Goal: Check status: Check status

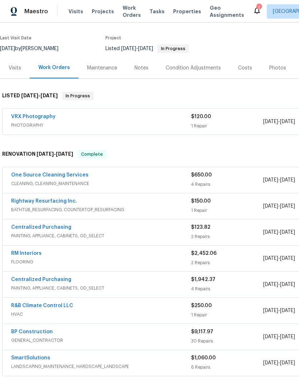
scroll to position [51, 0]
click at [30, 176] on link "One Source Cleaning Services" at bounding box center [49, 175] width 77 height 5
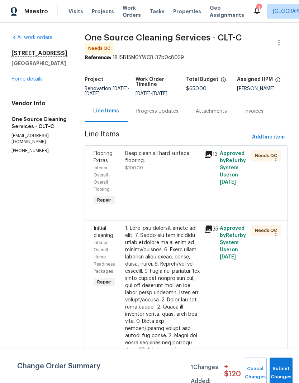
click at [207, 158] on icon at bounding box center [207, 154] width 7 height 7
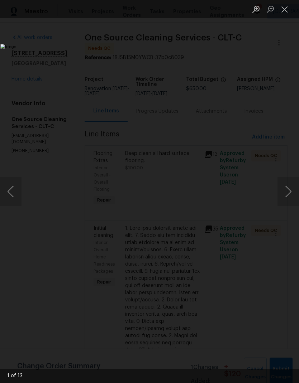
click at [289, 196] on button "Next image" at bounding box center [287, 191] width 21 height 29
click at [292, 194] on button "Next image" at bounding box center [287, 191] width 21 height 29
click at [8, 194] on button "Previous image" at bounding box center [10, 191] width 21 height 29
click at [294, 192] on button "Next image" at bounding box center [287, 191] width 21 height 29
click at [293, 191] on button "Next image" at bounding box center [287, 191] width 21 height 29
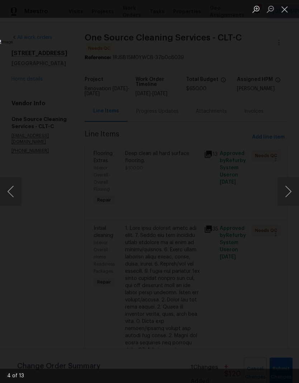
click at [295, 191] on button "Next image" at bounding box center [287, 191] width 21 height 29
click at [295, 193] on button "Next image" at bounding box center [287, 191] width 21 height 29
click at [293, 193] on button "Next image" at bounding box center [287, 191] width 21 height 29
click at [289, 12] on button "Close lightbox" at bounding box center [284, 9] width 14 height 13
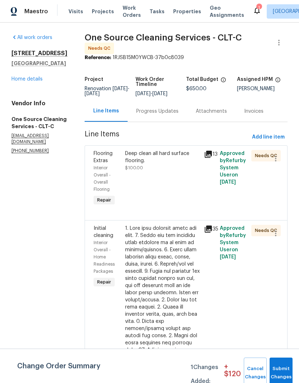
click at [110, 161] on div "Flooring Extras" at bounding box center [106, 157] width 27 height 14
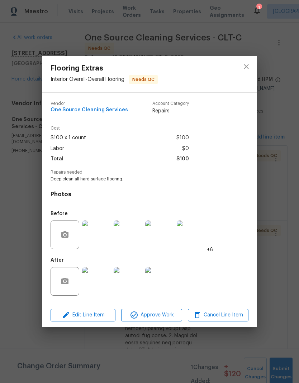
click at [98, 284] on img at bounding box center [96, 281] width 29 height 29
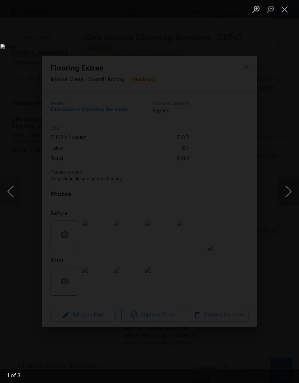
click at [285, 197] on button "Next image" at bounding box center [287, 191] width 21 height 29
click at [289, 196] on button "Next image" at bounding box center [287, 191] width 21 height 29
click at [290, 196] on button "Next image" at bounding box center [287, 191] width 21 height 29
click at [285, 5] on button "Close lightbox" at bounding box center [284, 9] width 14 height 13
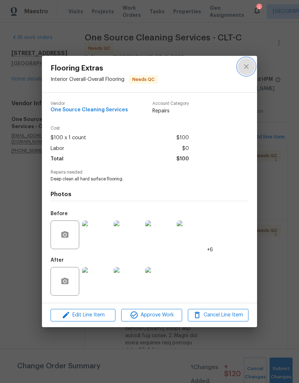
click at [246, 68] on icon "close" at bounding box center [246, 66] width 9 height 9
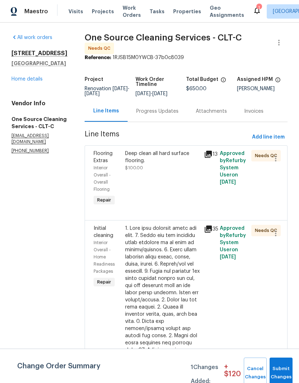
click at [16, 81] on link "Home details" at bounding box center [26, 79] width 31 height 5
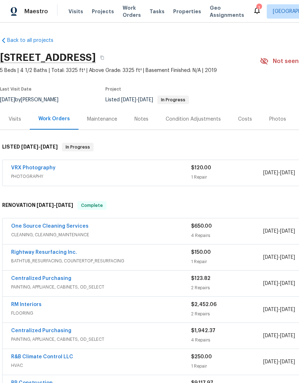
click at [15, 119] on div "Visits" at bounding box center [15, 119] width 13 height 7
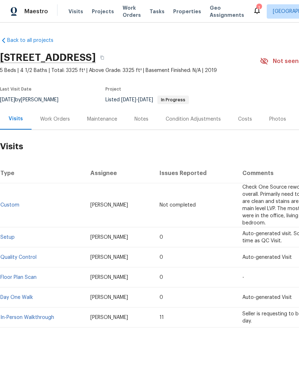
scroll to position [0, 0]
click at [5, 206] on link "Custom" at bounding box center [9, 205] width 19 height 5
